Goal: Task Accomplishment & Management: Use online tool/utility

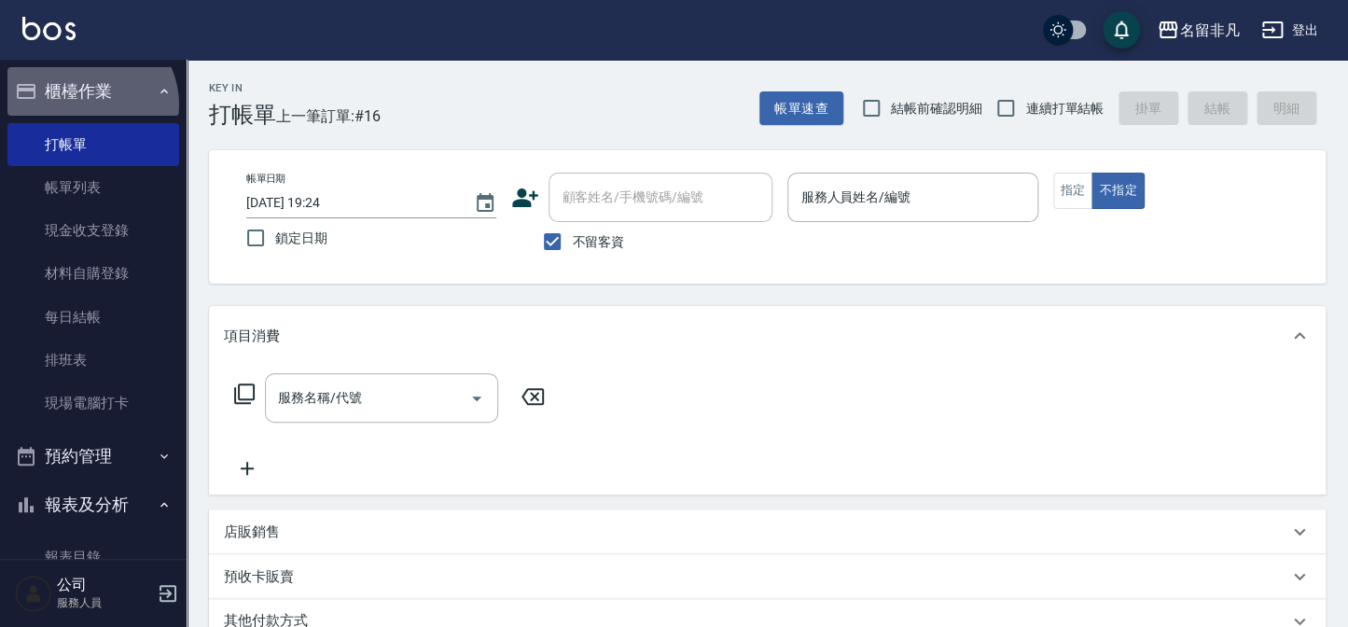
click at [88, 104] on button "櫃檯作業" at bounding box center [93, 91] width 172 height 48
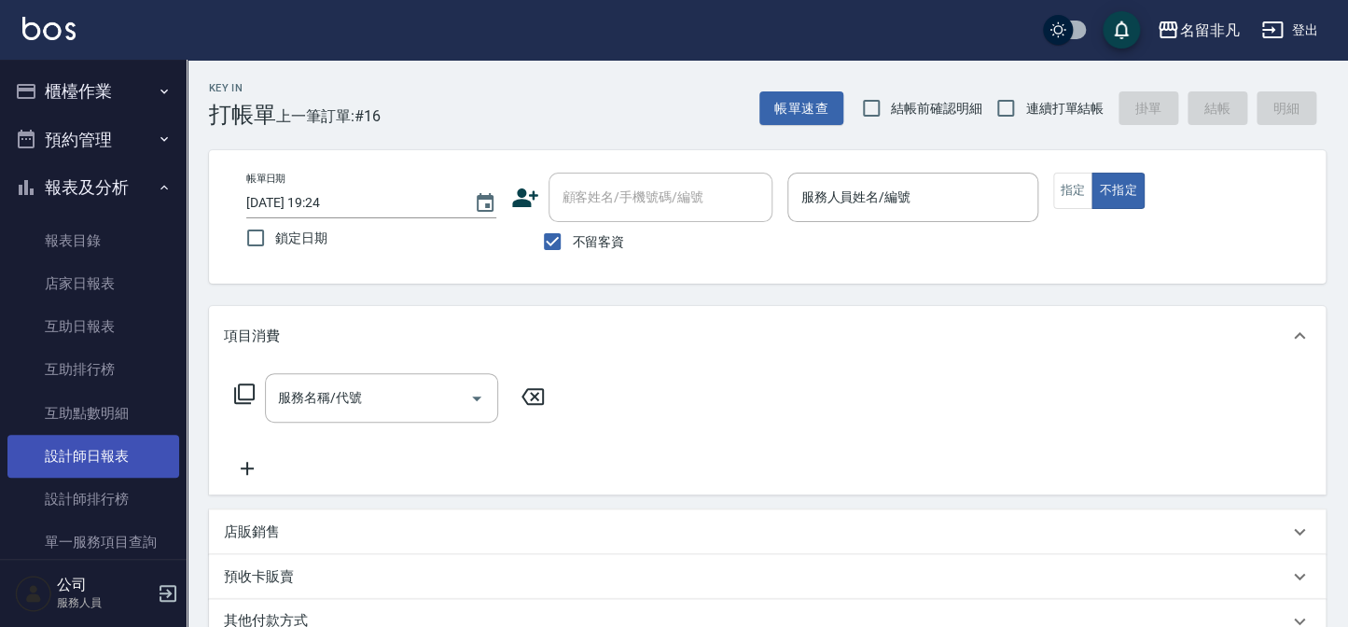
click at [104, 465] on link "設計師日報表" at bounding box center [93, 456] width 172 height 43
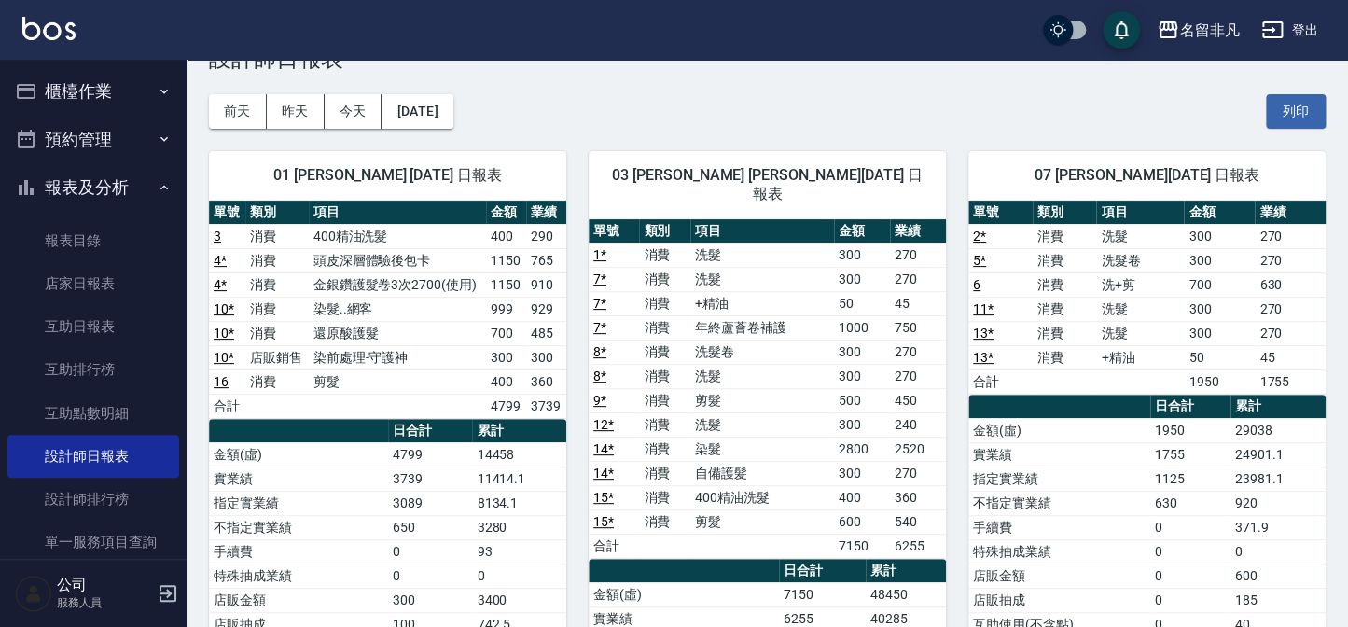
scroll to position [84, 0]
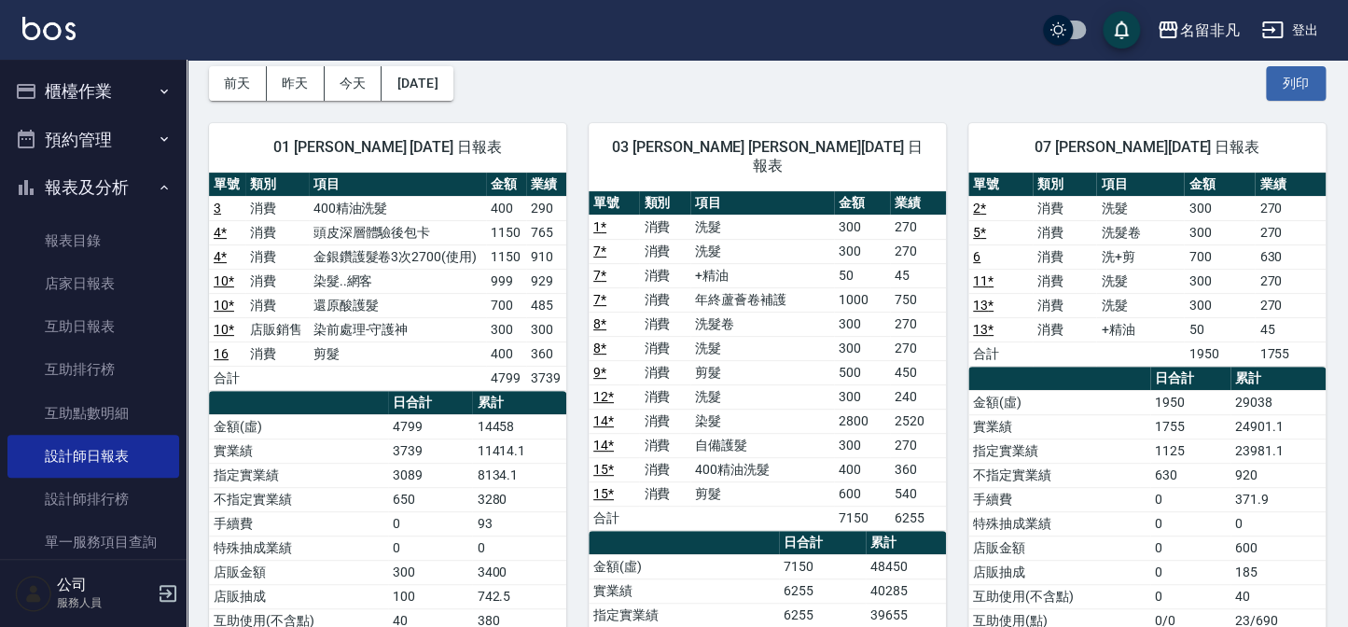
click at [926, 160] on div "03 [PERSON_NAME] [PERSON_NAME][DATE] 日報表" at bounding box center [766, 156] width 357 height 67
click at [35, 188] on icon "button" at bounding box center [26, 187] width 22 height 22
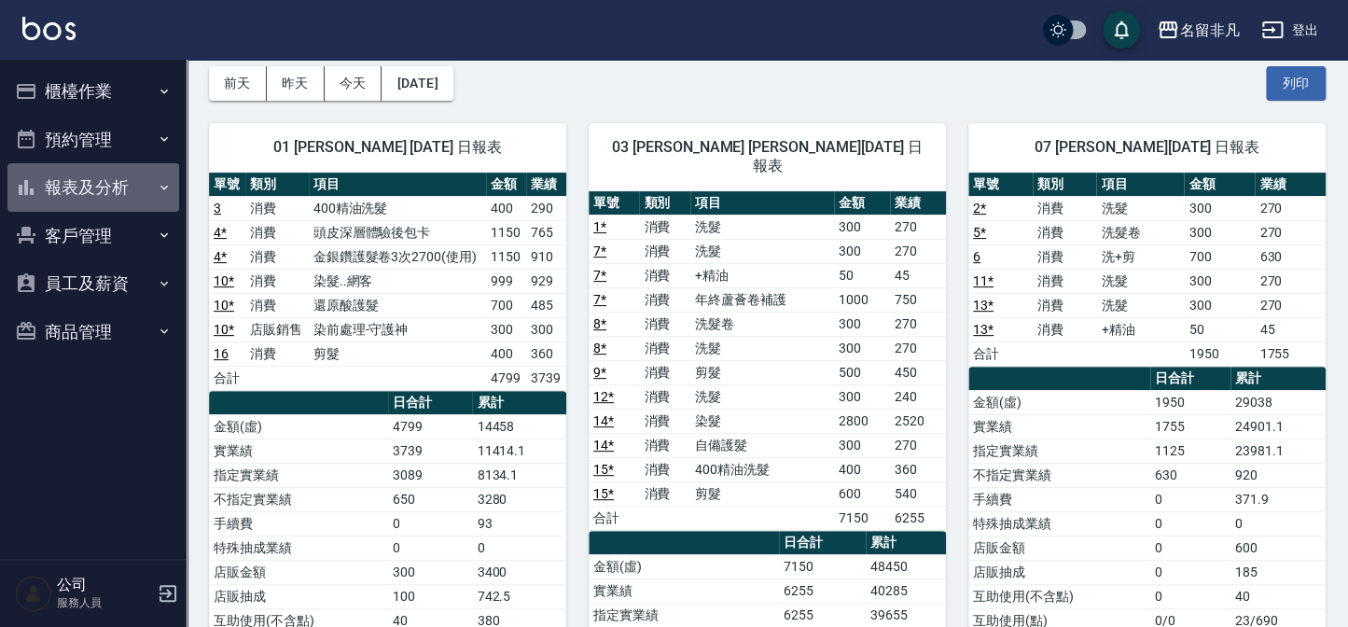
click at [95, 193] on button "報表及分析" at bounding box center [93, 187] width 172 height 48
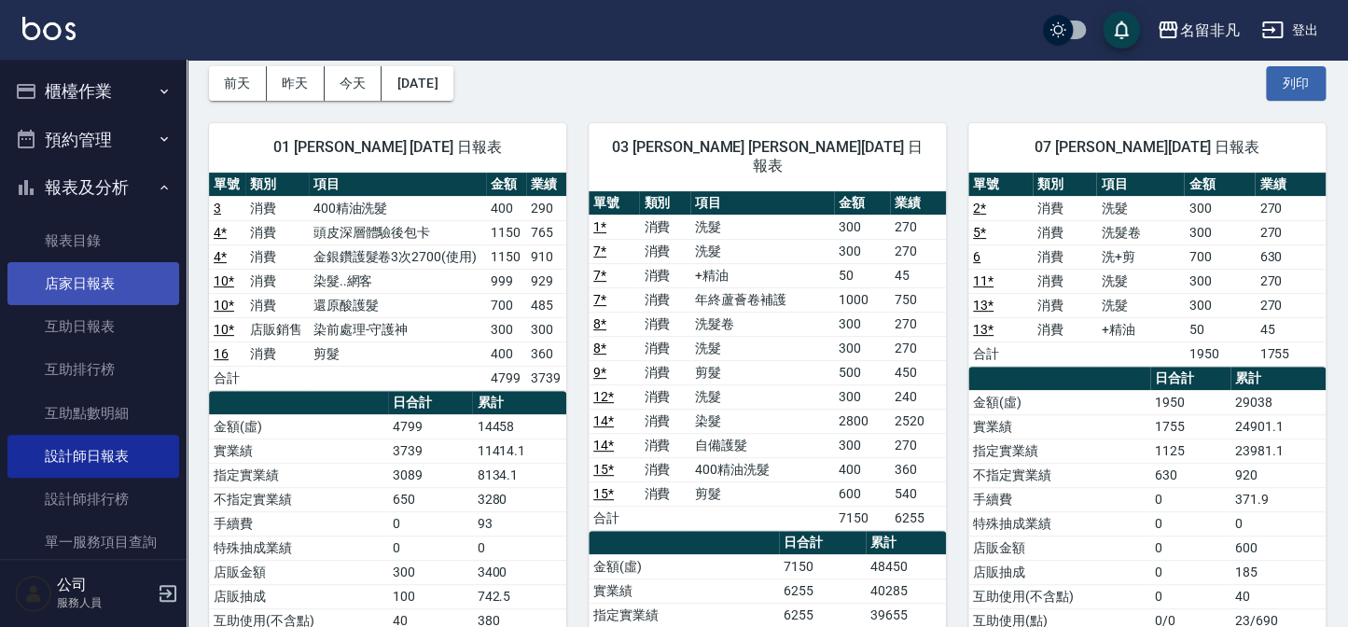
click at [129, 278] on link "店家日報表" at bounding box center [93, 283] width 172 height 43
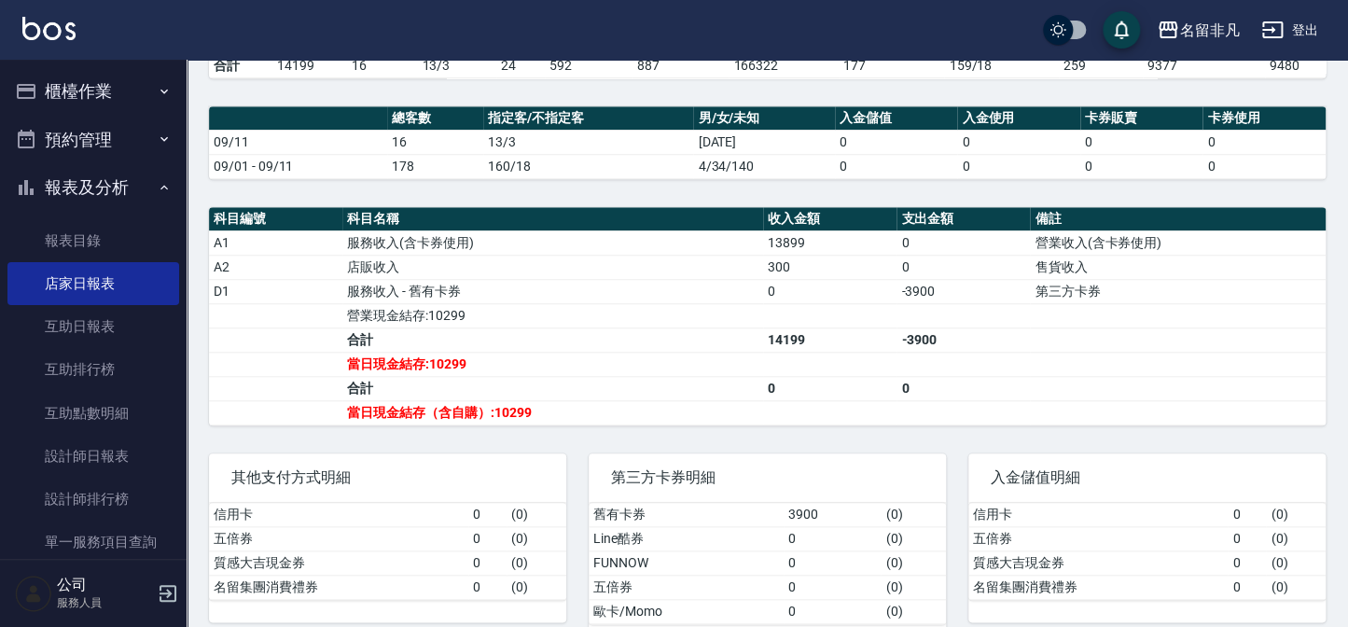
scroll to position [508, 0]
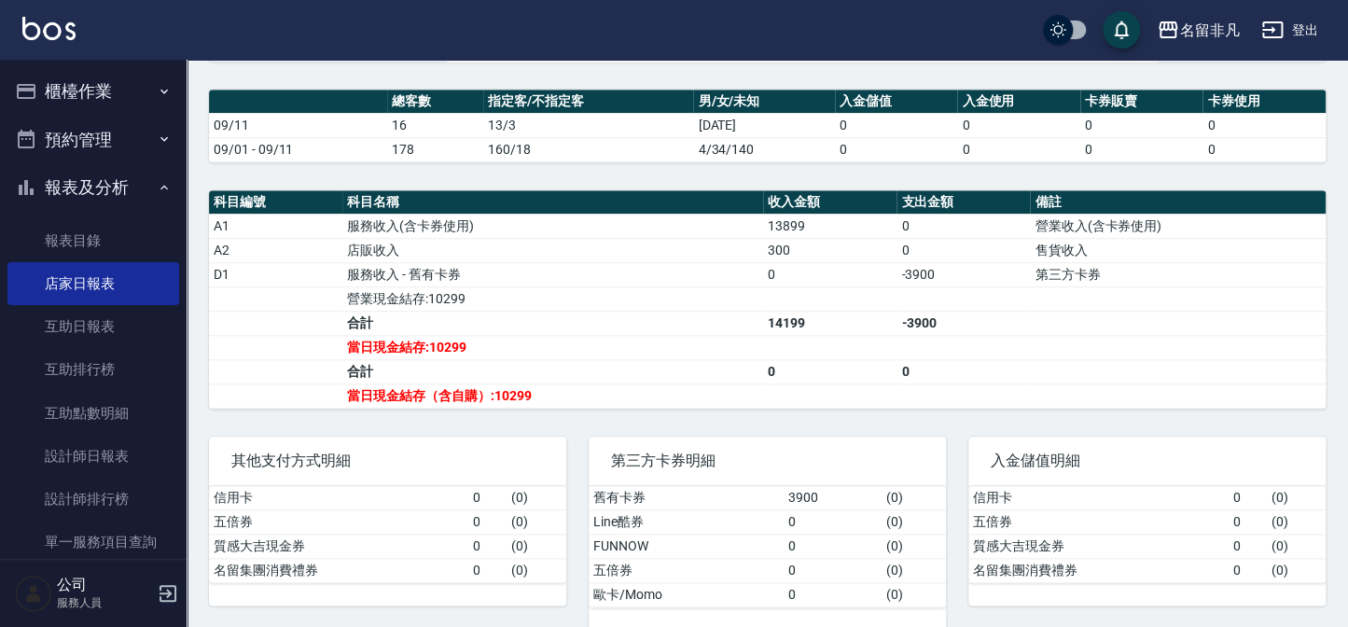
click at [131, 187] on button "報表及分析" at bounding box center [93, 187] width 172 height 48
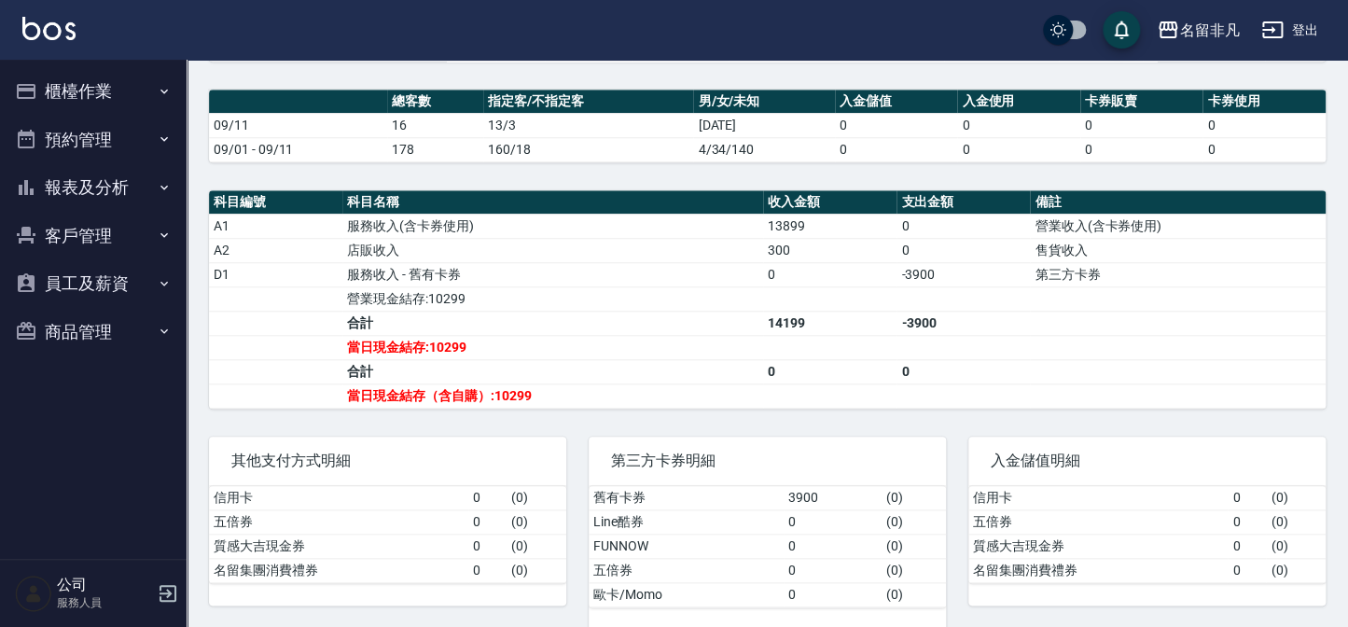
click at [120, 94] on button "櫃檯作業" at bounding box center [93, 91] width 172 height 48
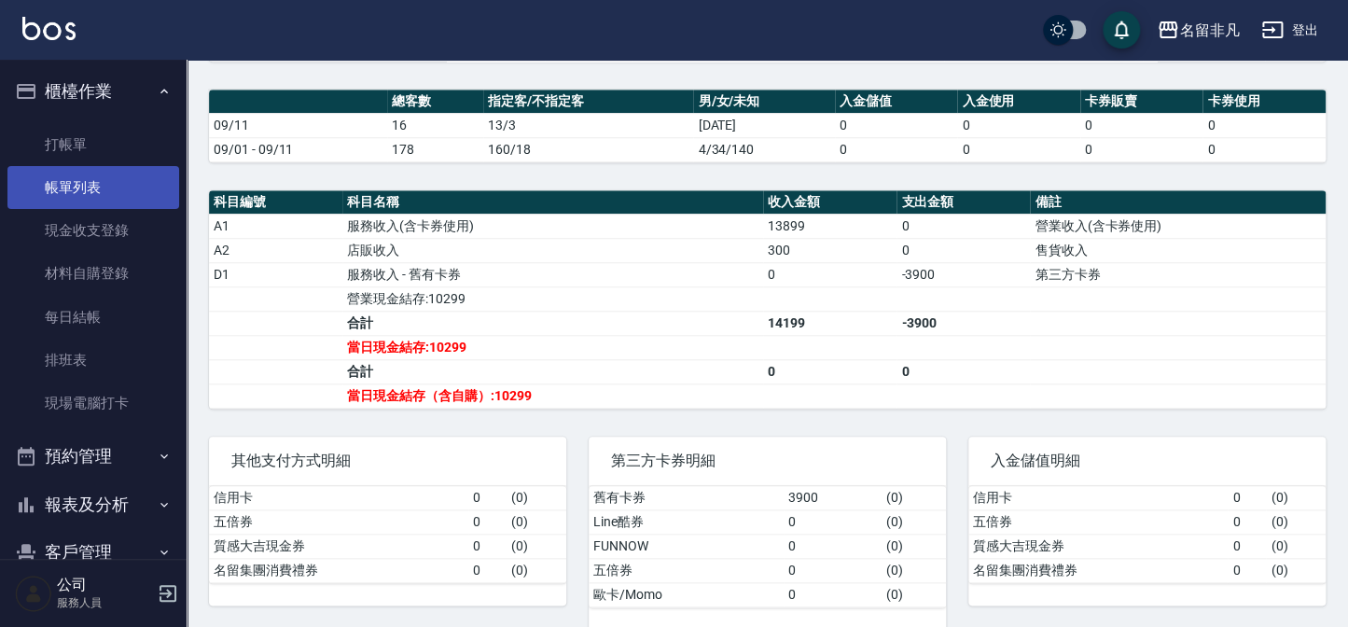
click at [117, 181] on link "帳單列表" at bounding box center [93, 187] width 172 height 43
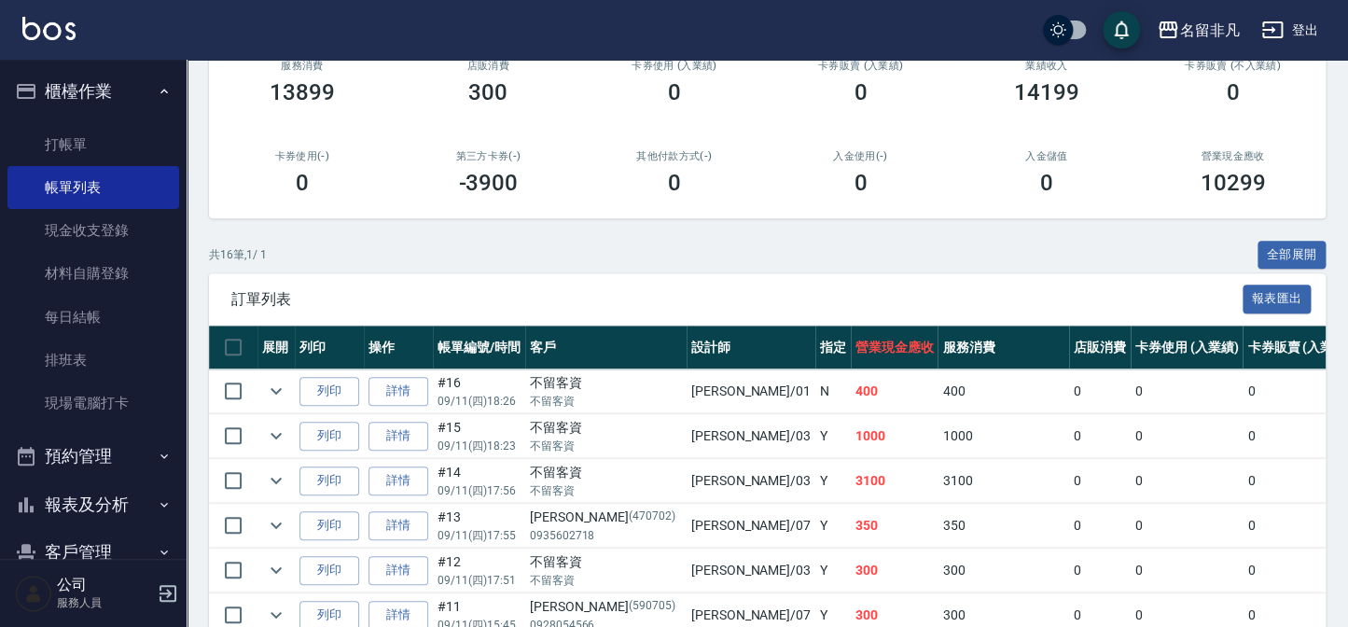
scroll to position [339, 0]
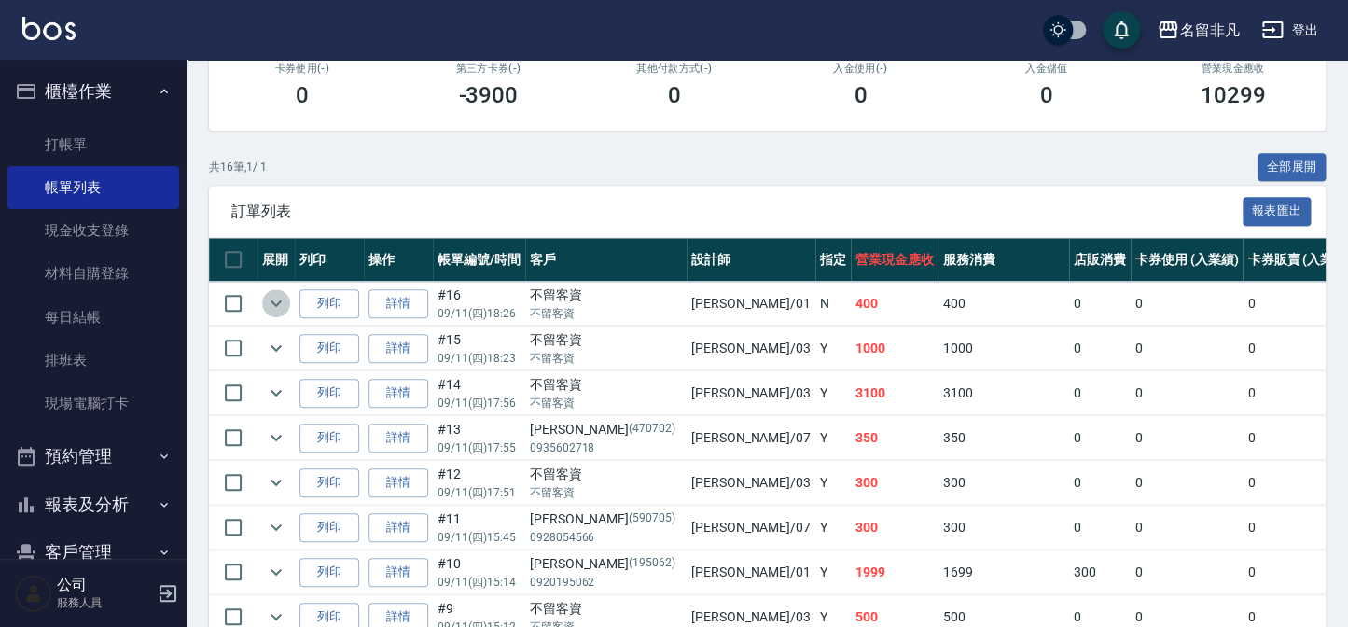
click at [268, 304] on icon "expand row" at bounding box center [276, 303] width 22 height 22
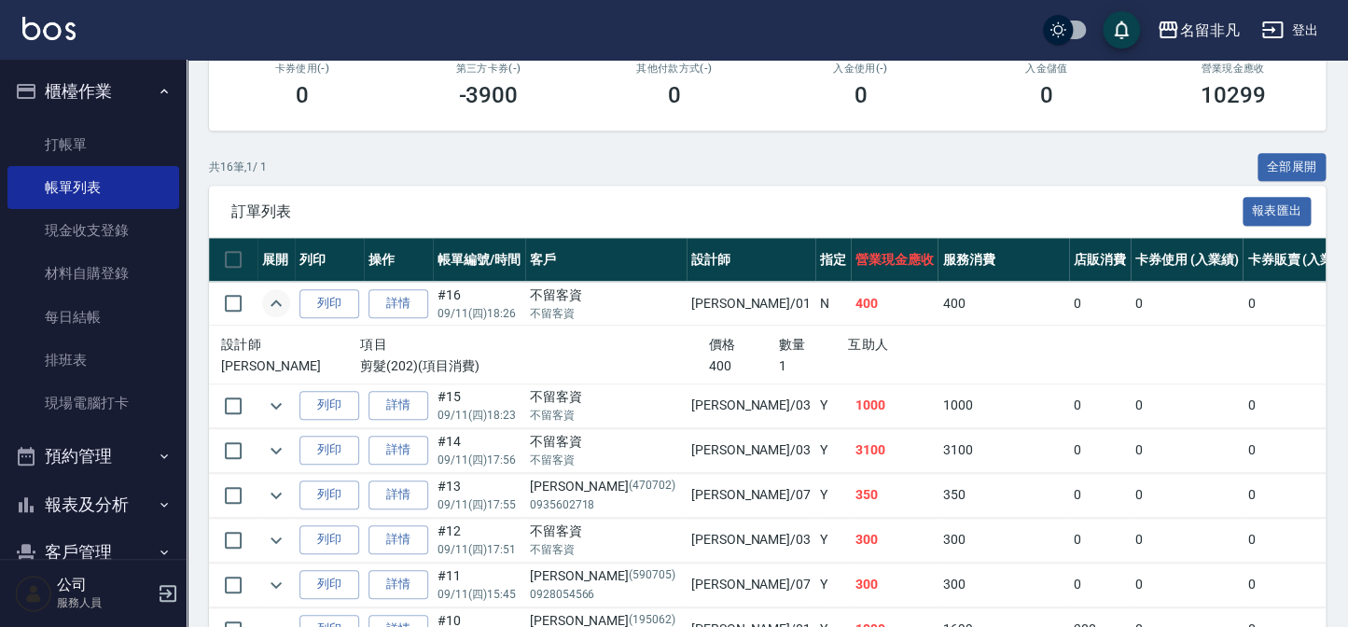
click at [268, 304] on icon "expand row" at bounding box center [276, 303] width 22 height 22
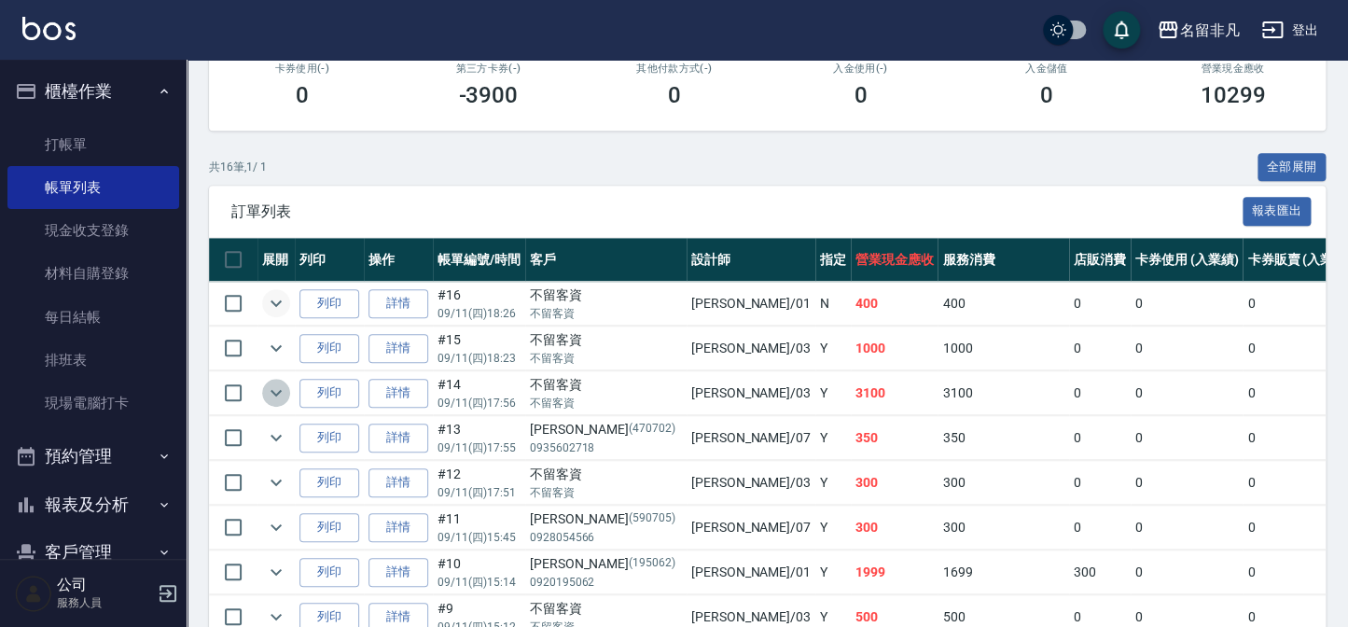
click at [286, 394] on icon "expand row" at bounding box center [276, 392] width 22 height 22
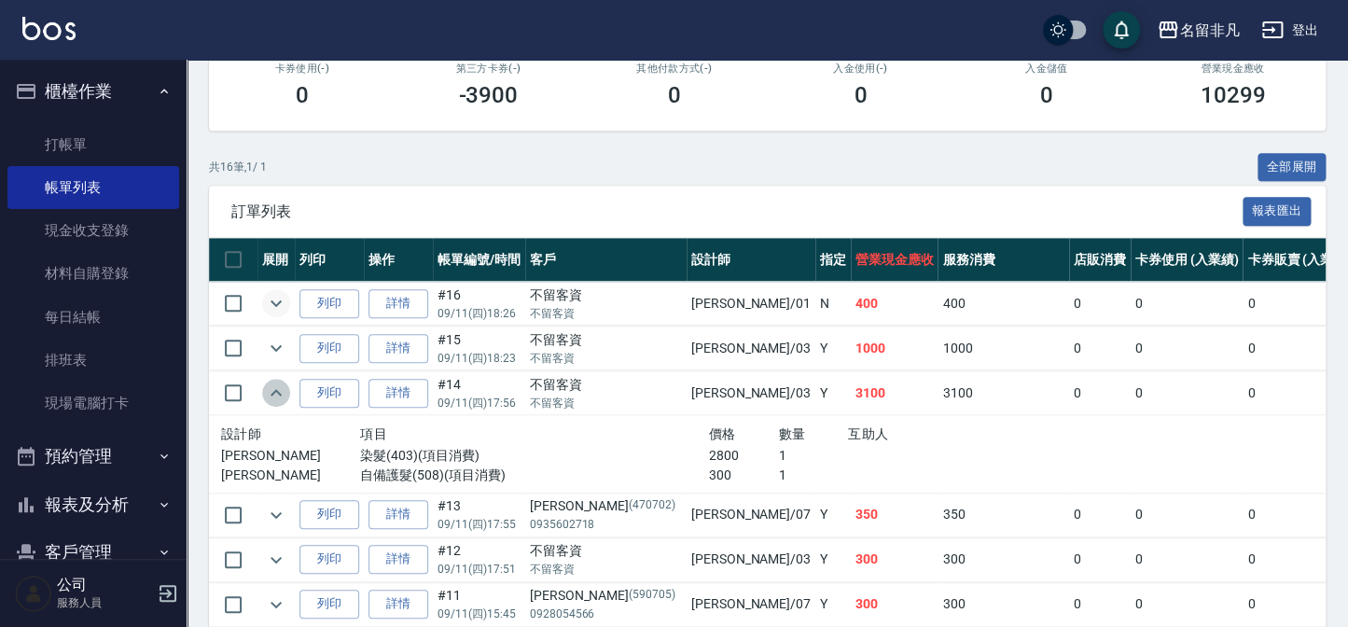
click at [286, 394] on icon "expand row" at bounding box center [276, 392] width 22 height 22
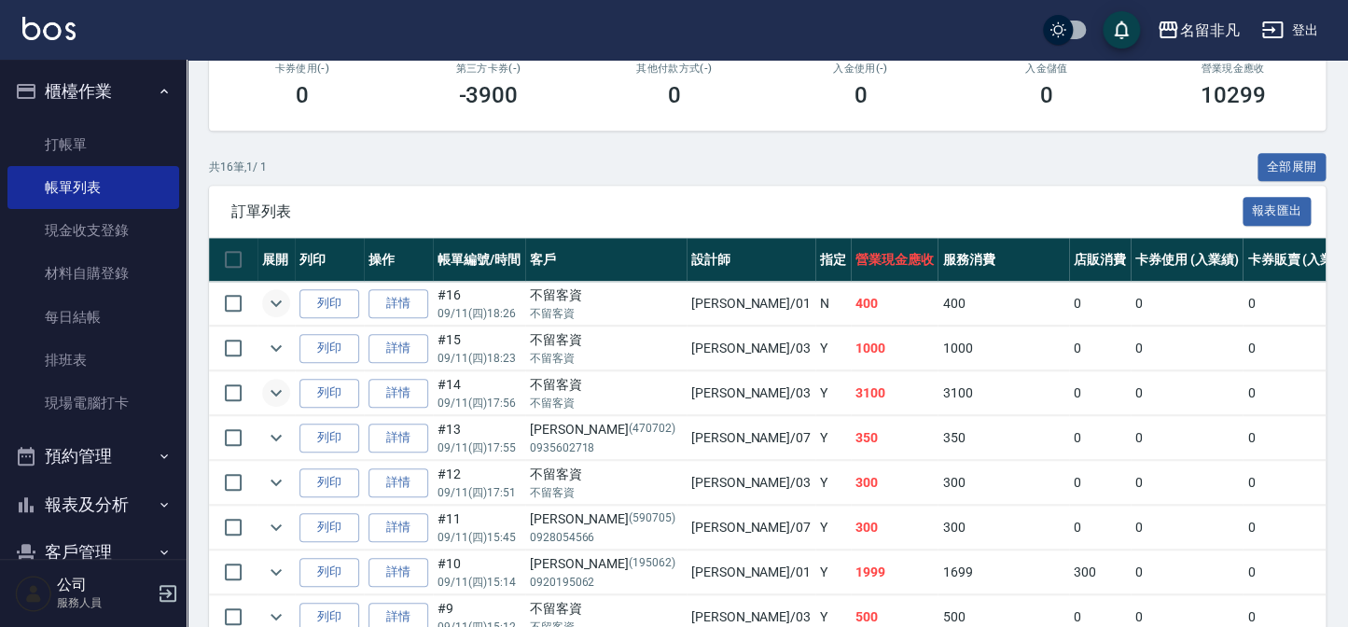
click at [111, 106] on button "櫃檯作業" at bounding box center [93, 91] width 172 height 48
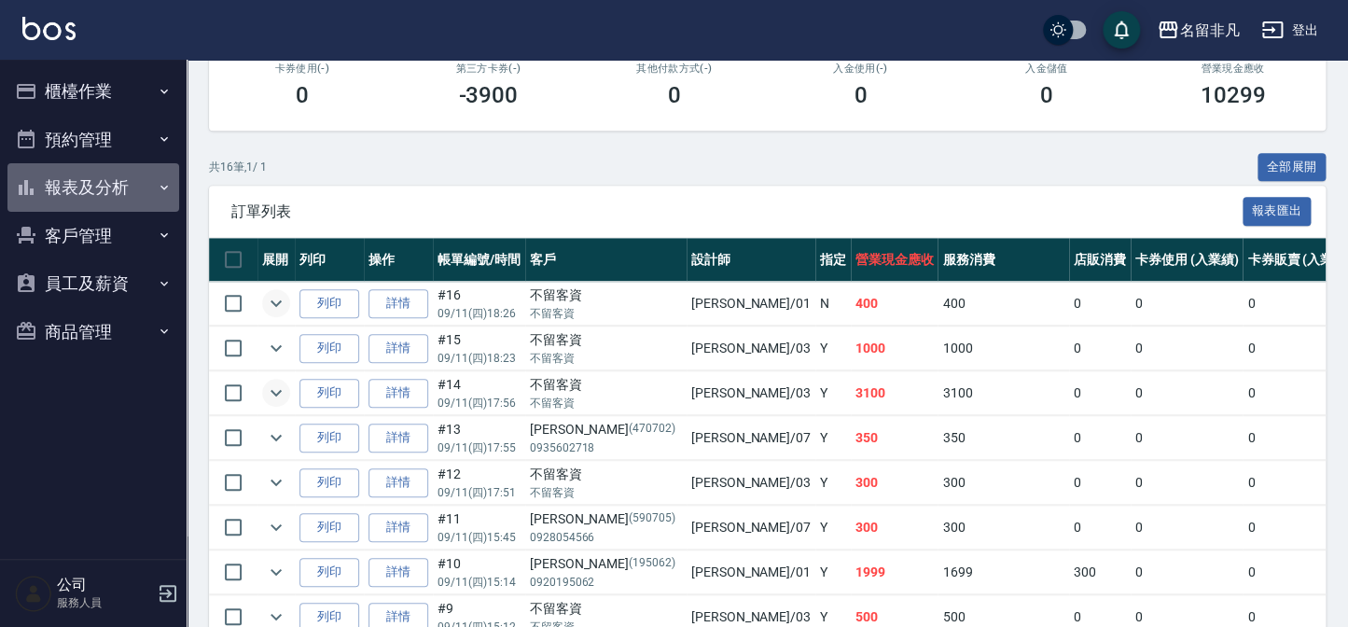
click at [124, 187] on button "報表及分析" at bounding box center [93, 187] width 172 height 48
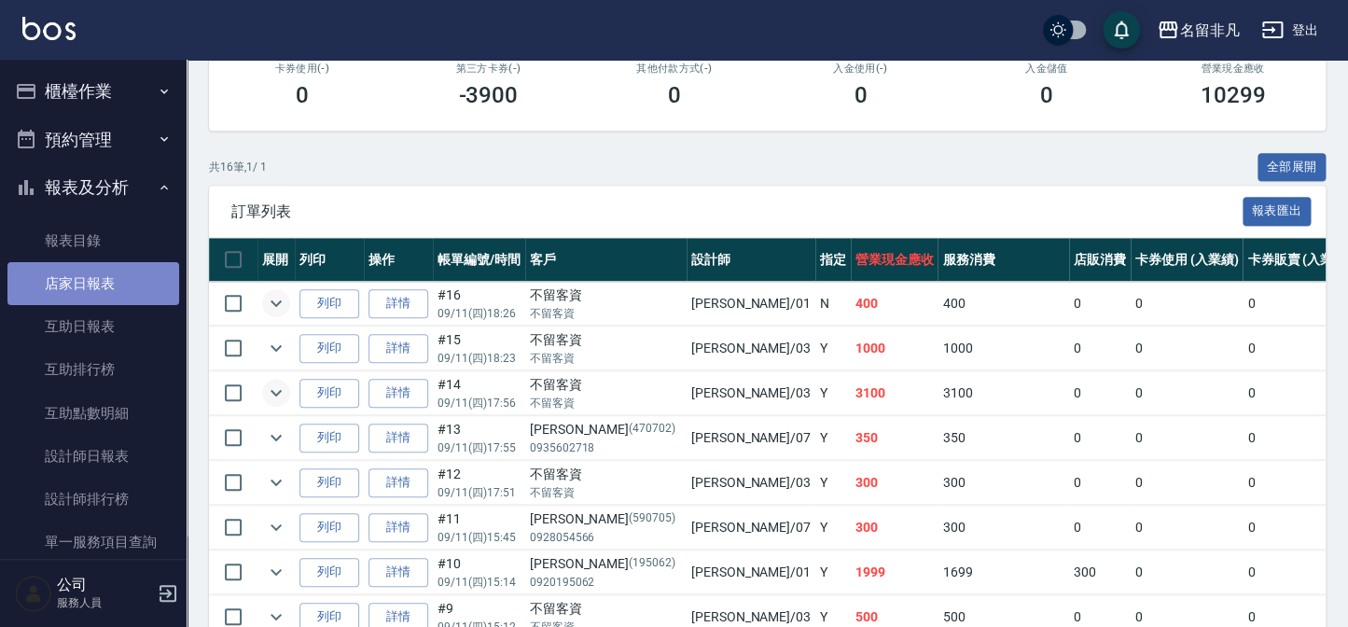
click at [151, 283] on link "店家日報表" at bounding box center [93, 283] width 172 height 43
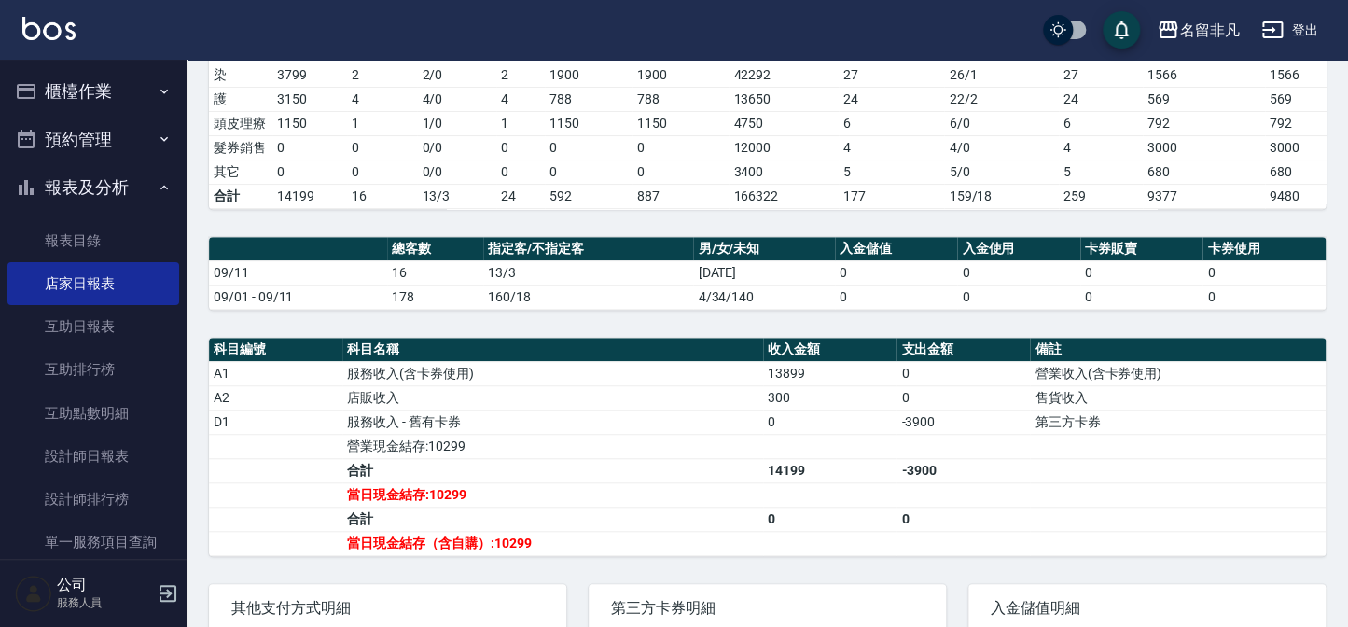
scroll to position [423, 0]
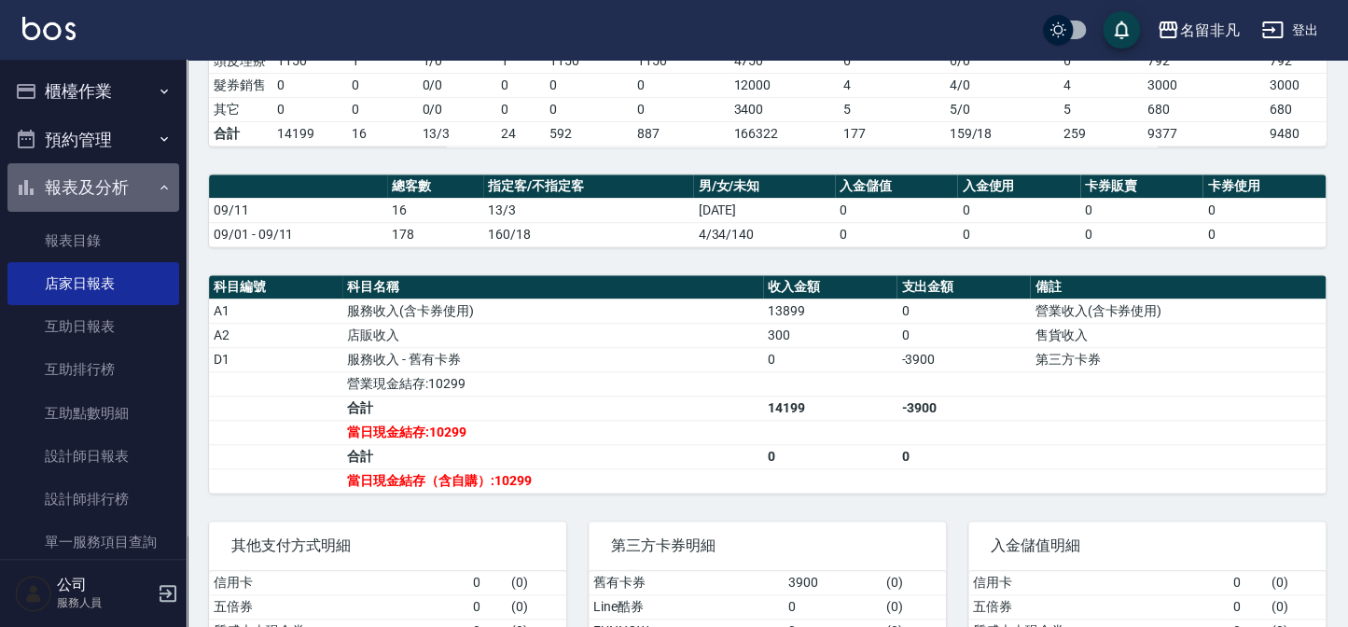
drag, startPoint x: 141, startPoint y: 199, endPoint x: 131, endPoint y: 173, distance: 26.9
click at [141, 197] on button "報表及分析" at bounding box center [93, 187] width 172 height 48
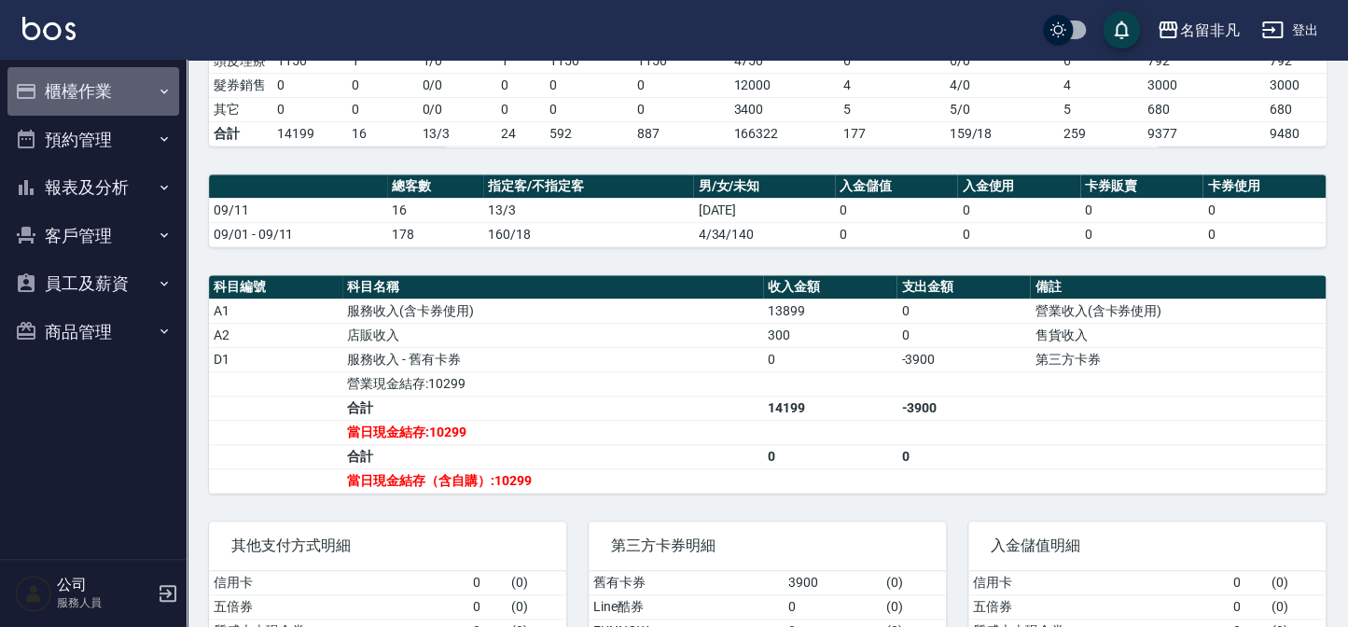
click at [114, 84] on button "櫃檯作業" at bounding box center [93, 91] width 172 height 48
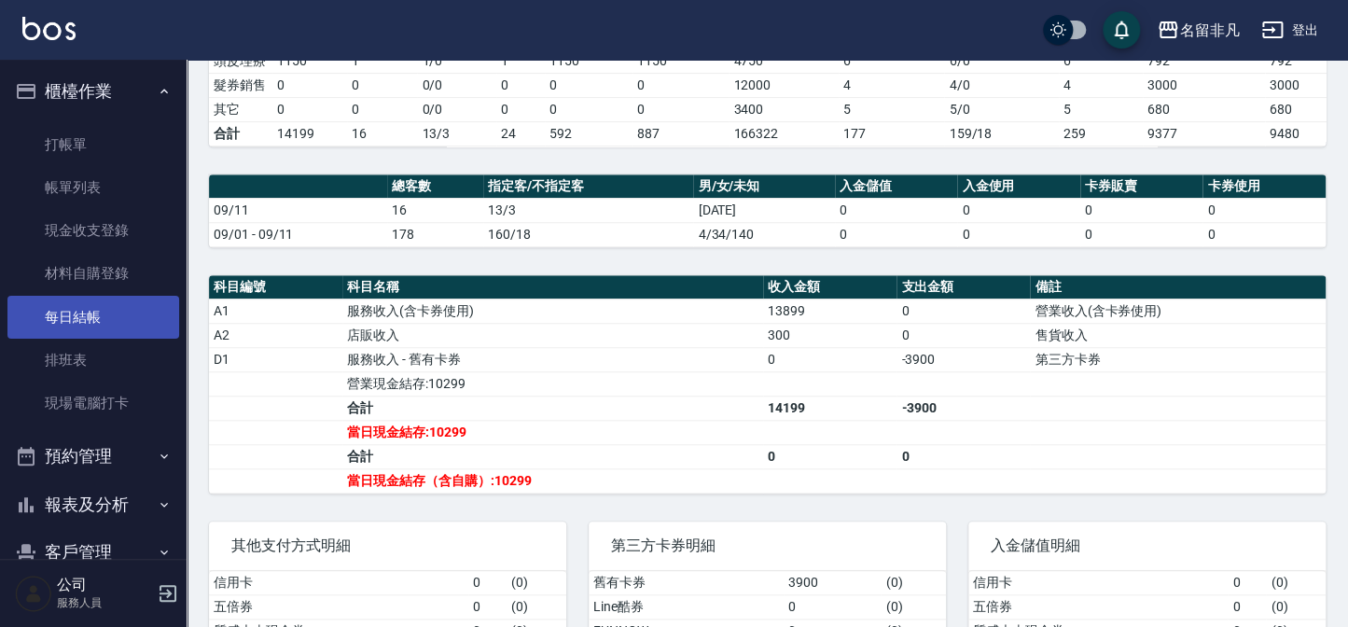
click at [121, 318] on link "每日結帳" at bounding box center [93, 317] width 172 height 43
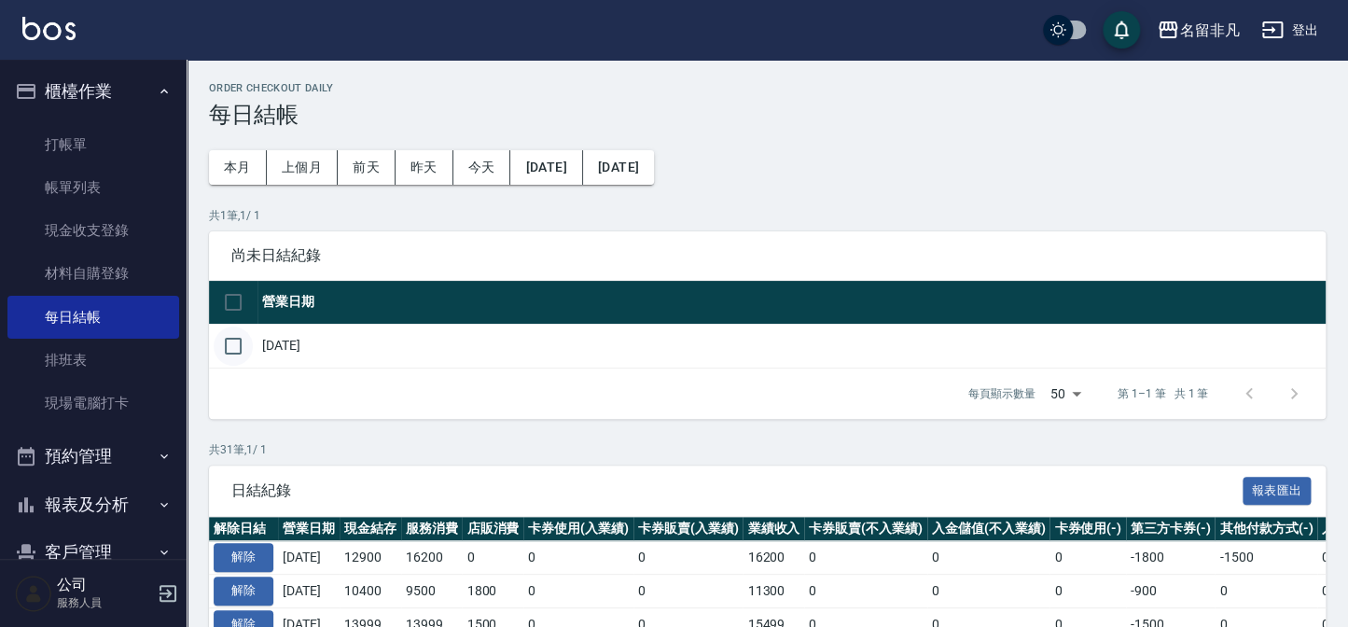
click at [237, 336] on input "checkbox" at bounding box center [233, 345] width 39 height 39
checkbox input "true"
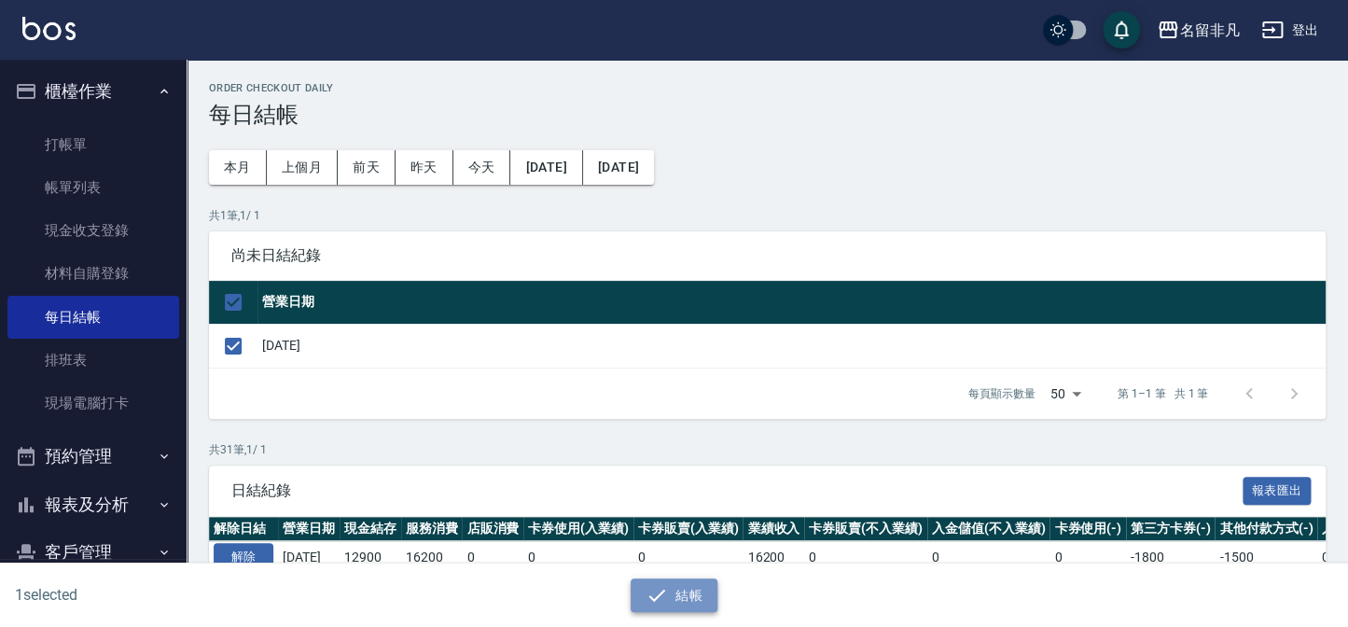
click at [699, 595] on button "結帳" at bounding box center [673, 595] width 87 height 35
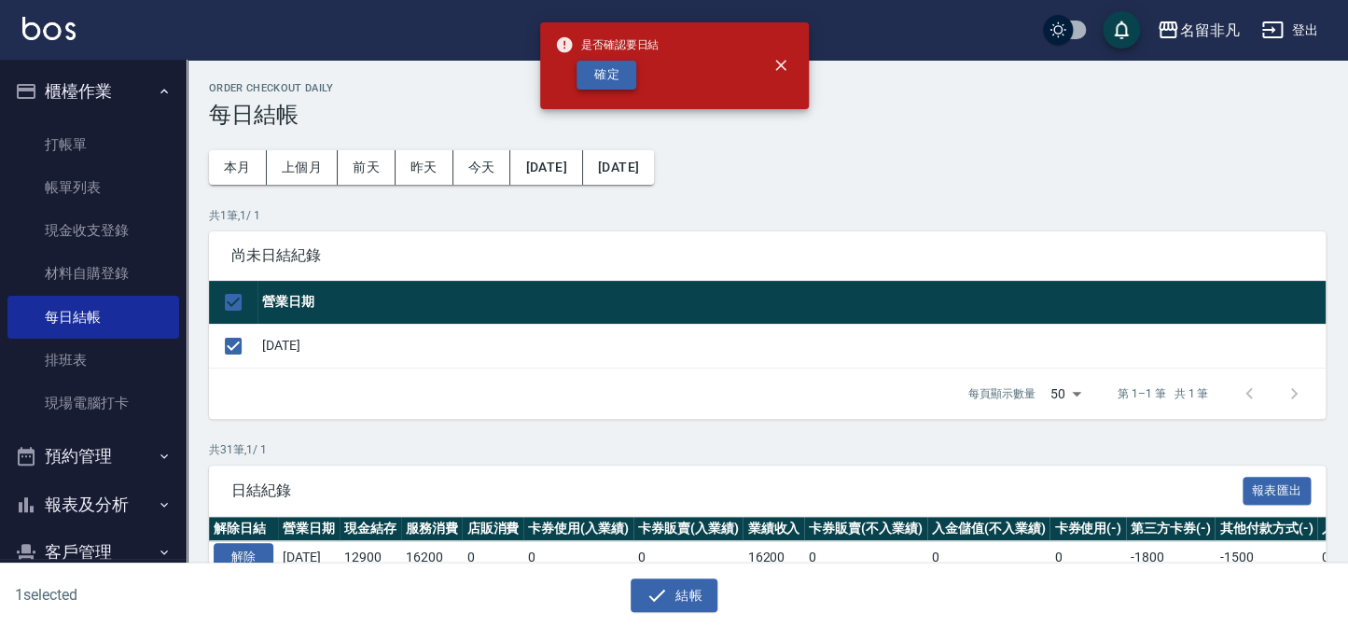
click at [610, 84] on button "確定" at bounding box center [606, 75] width 60 height 29
checkbox input "false"
